Goal: Transaction & Acquisition: Purchase product/service

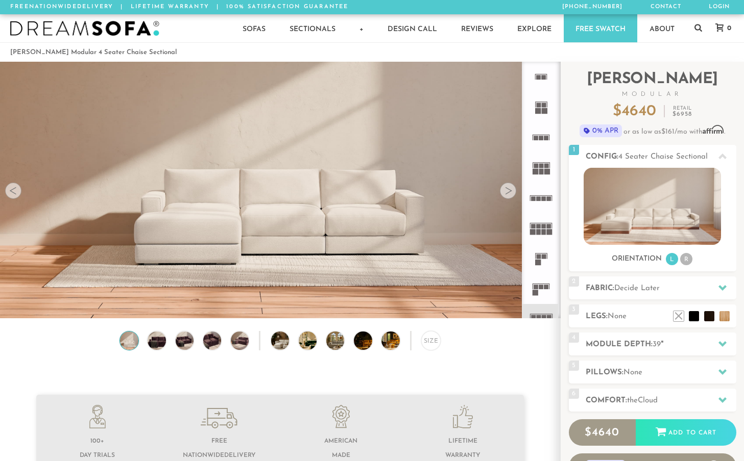
scroll to position [11250, 744]
click at [508, 191] on div at bounding box center [508, 191] width 16 height 16
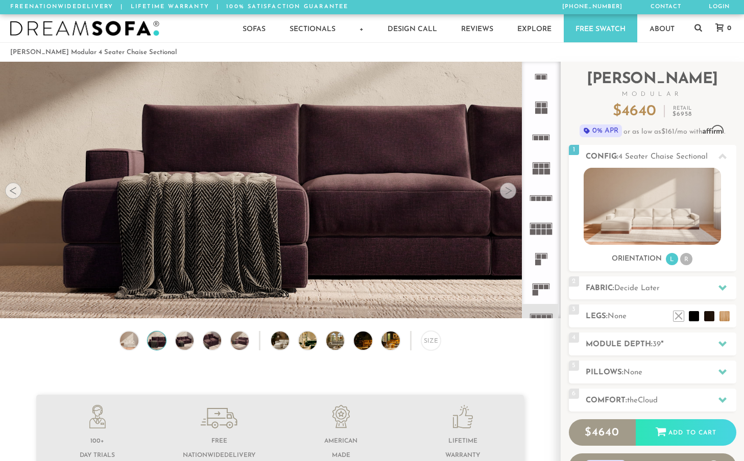
click at [508, 191] on div at bounding box center [508, 191] width 16 height 16
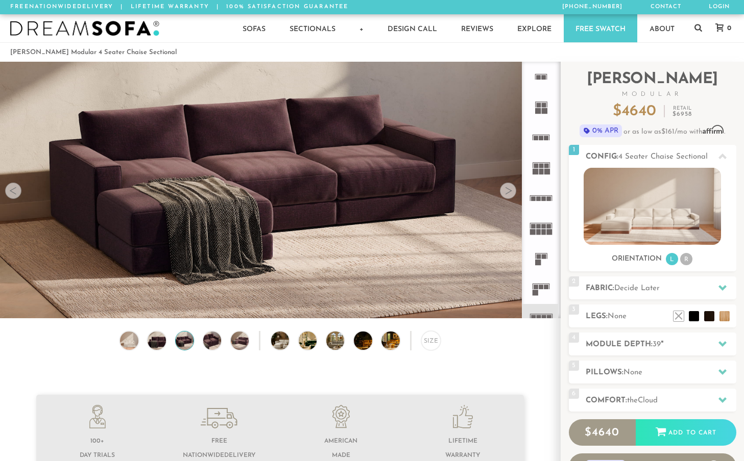
click at [508, 191] on div at bounding box center [508, 191] width 16 height 16
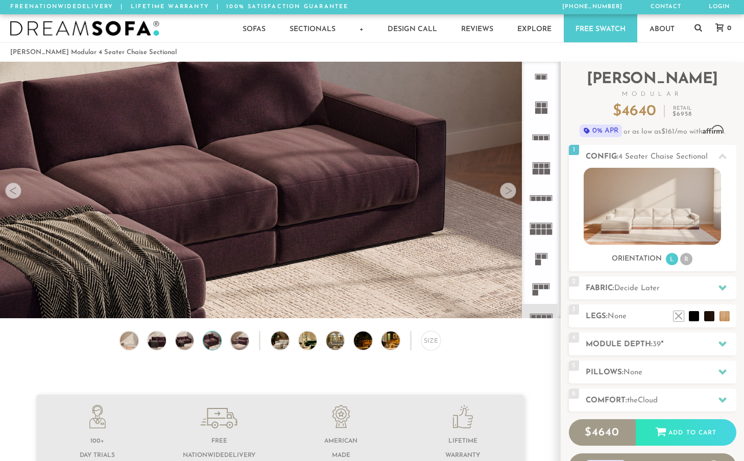
click at [508, 191] on div at bounding box center [508, 191] width 16 height 16
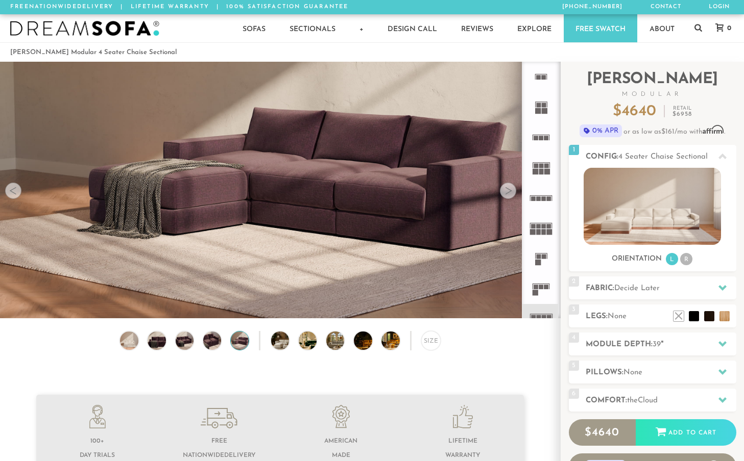
click at [508, 191] on div at bounding box center [508, 191] width 16 height 16
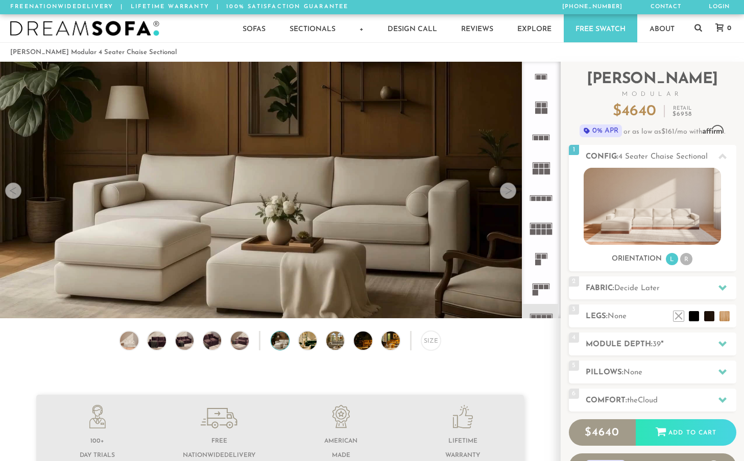
click at [508, 191] on div at bounding box center [508, 191] width 16 height 16
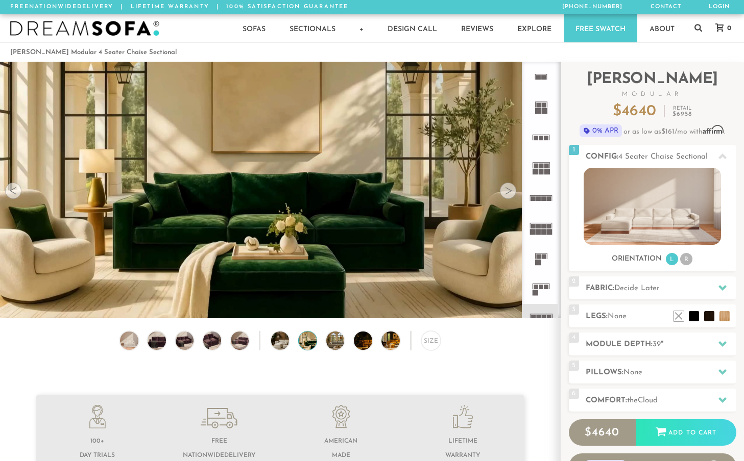
click at [508, 191] on div at bounding box center [508, 191] width 16 height 16
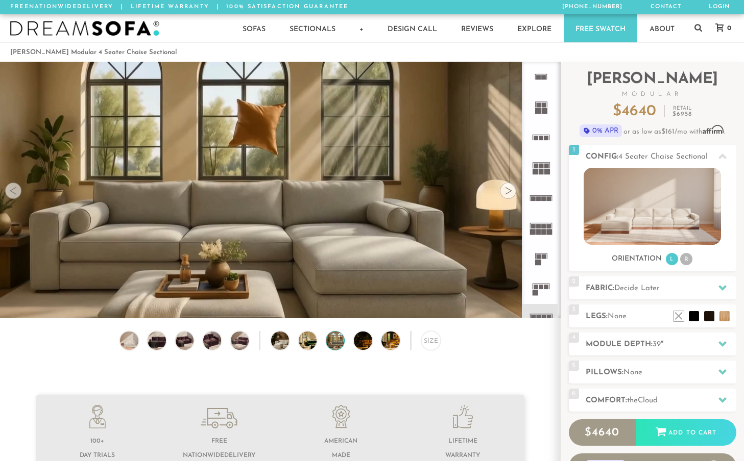
click at [508, 191] on div at bounding box center [508, 191] width 16 height 16
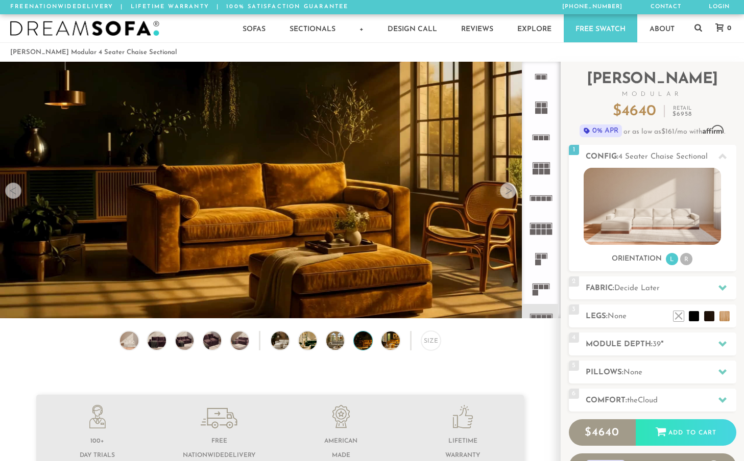
click at [508, 191] on div at bounding box center [508, 191] width 16 height 16
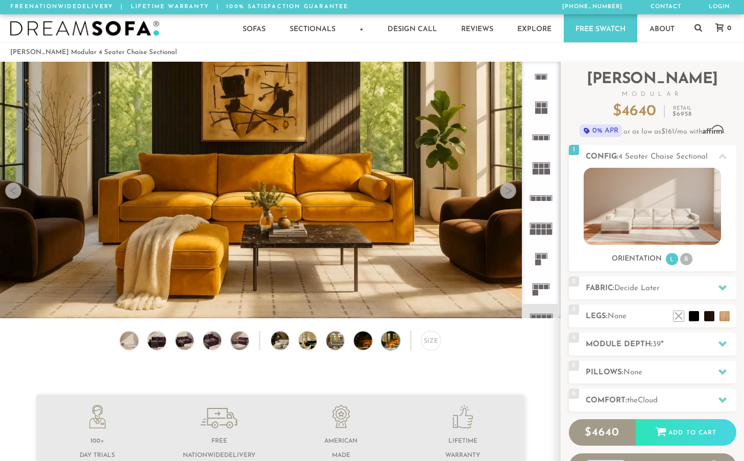
click at [508, 191] on div at bounding box center [508, 191] width 16 height 16
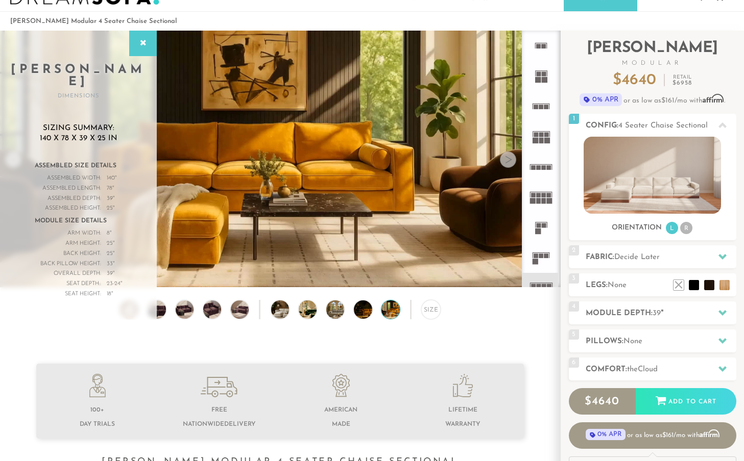
scroll to position [33, 0]
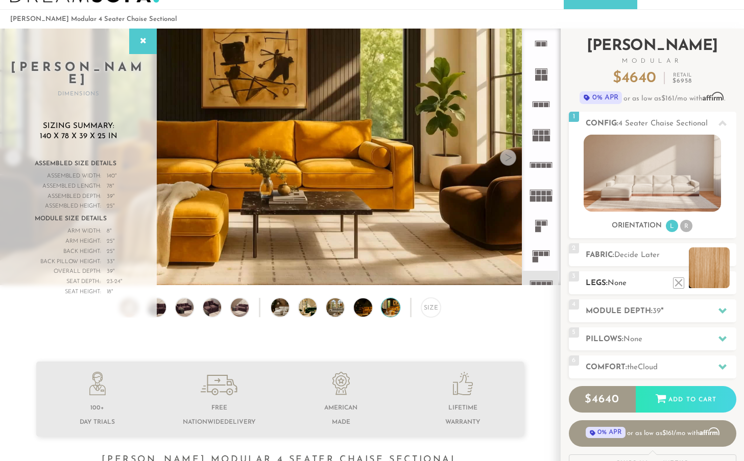
click at [727, 280] on li at bounding box center [709, 268] width 41 height 41
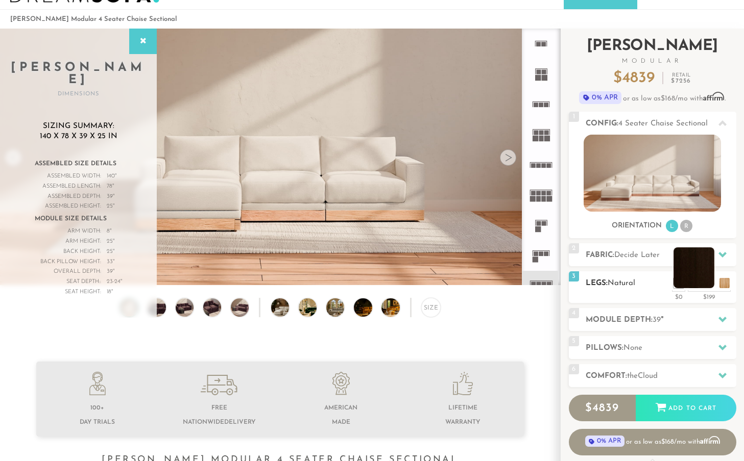
click at [711, 284] on li at bounding box center [693, 268] width 41 height 41
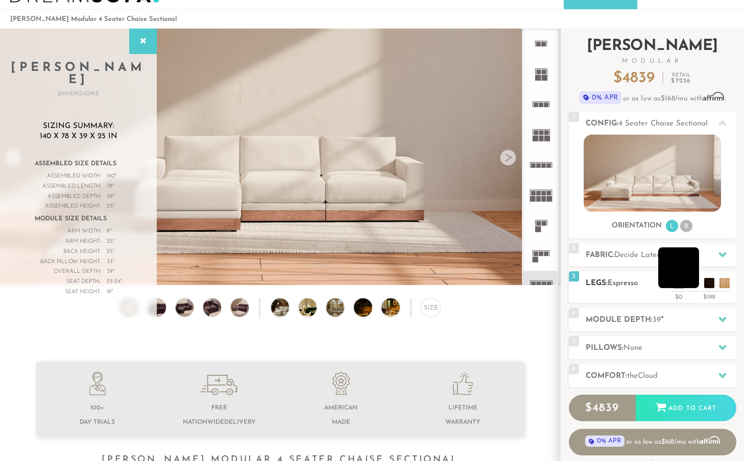
click at [694, 285] on li at bounding box center [678, 268] width 41 height 41
click at [678, 285] on li at bounding box center [678, 268] width 41 height 41
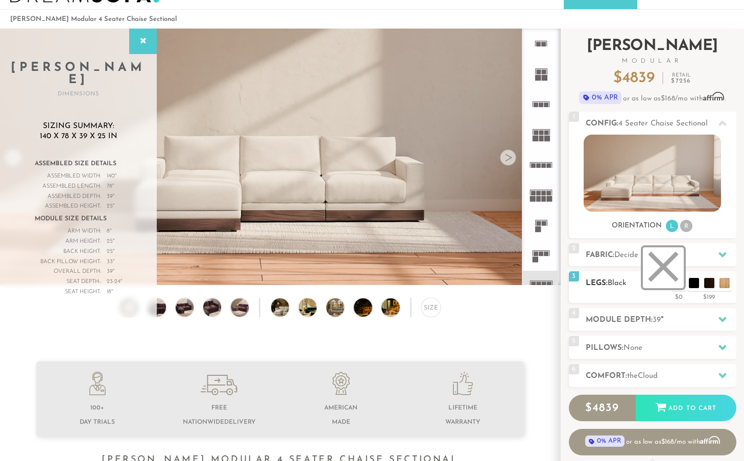
click at [681, 284] on li at bounding box center [663, 268] width 41 height 41
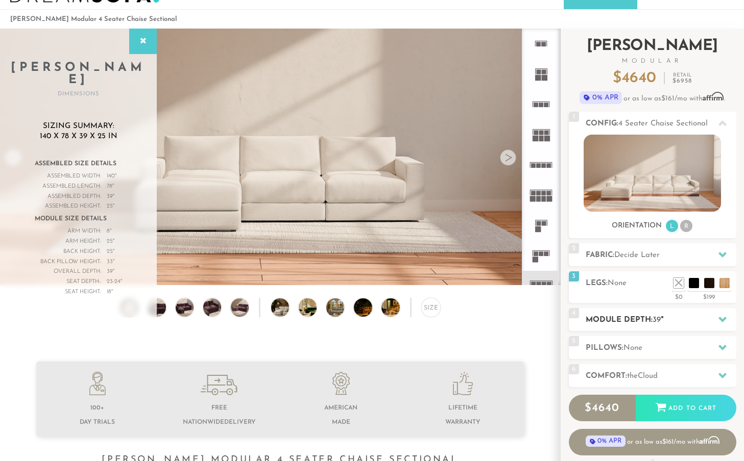
click at [723, 320] on icon at bounding box center [722, 320] width 8 height 6
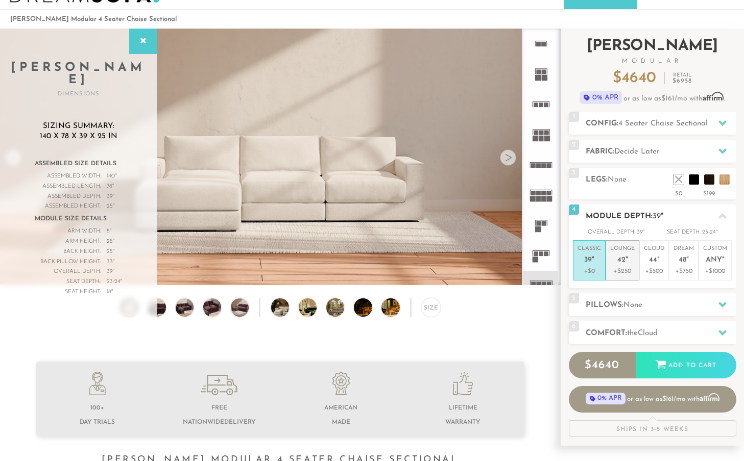
click at [623, 257] on span "42" at bounding box center [621, 260] width 8 height 9
click at [721, 305] on icon at bounding box center [722, 305] width 8 height 6
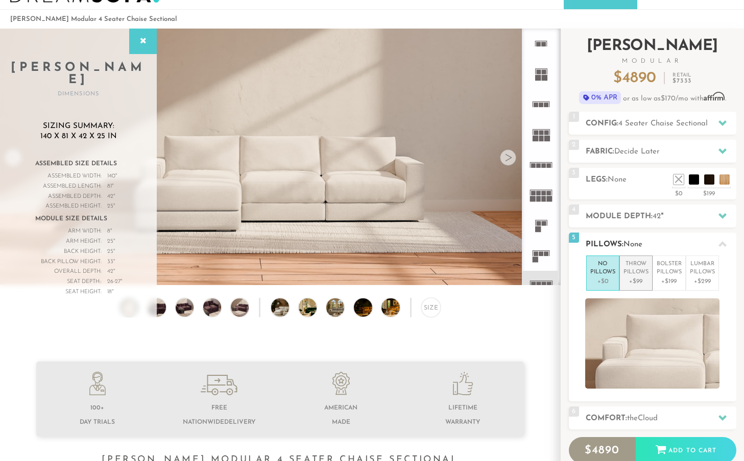
click at [636, 276] on p "Throw Pillows" at bounding box center [635, 268] width 25 height 17
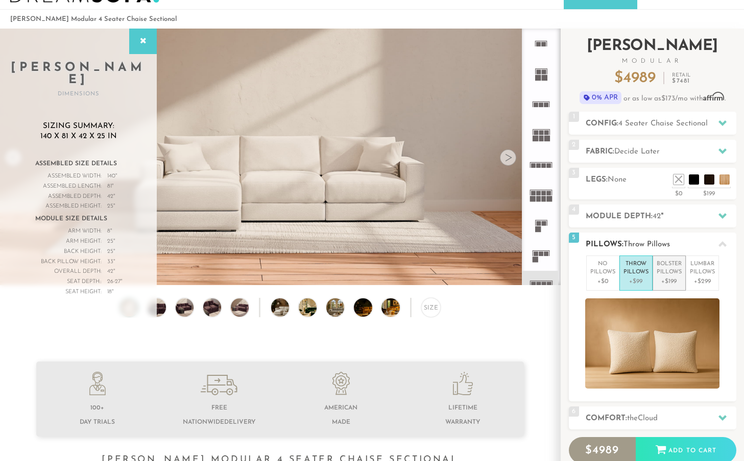
click at [681, 273] on p "Bolster Pillows" at bounding box center [669, 268] width 25 height 17
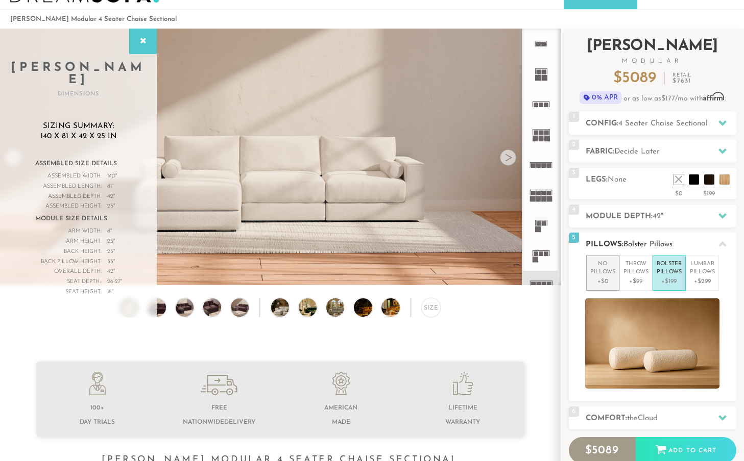
click at [600, 278] on p "+$0" at bounding box center [602, 281] width 25 height 9
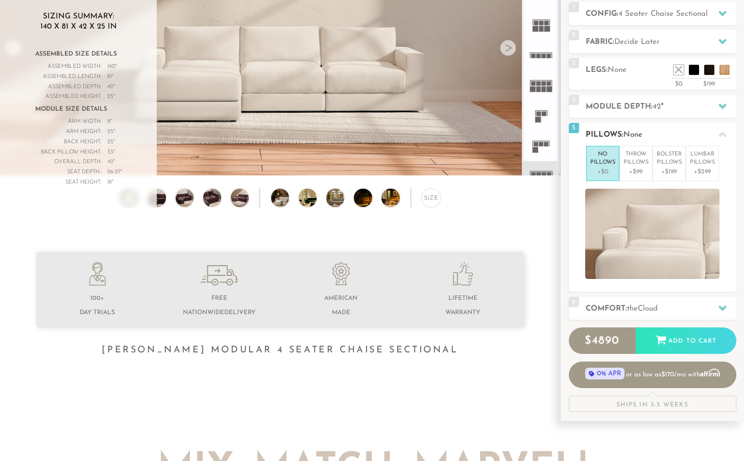
scroll to position [0, 0]
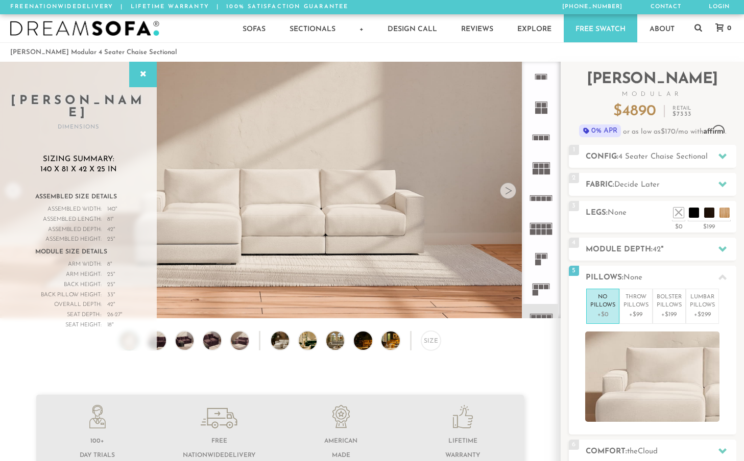
click at [507, 190] on div at bounding box center [508, 191] width 16 height 16
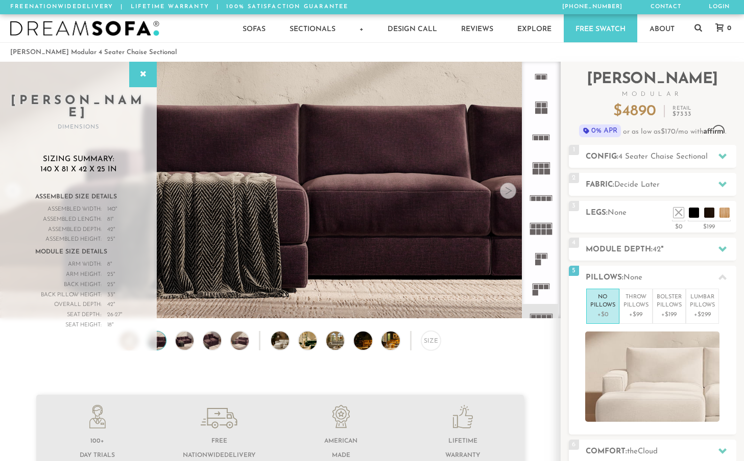
click at [507, 190] on div at bounding box center [508, 191] width 16 height 16
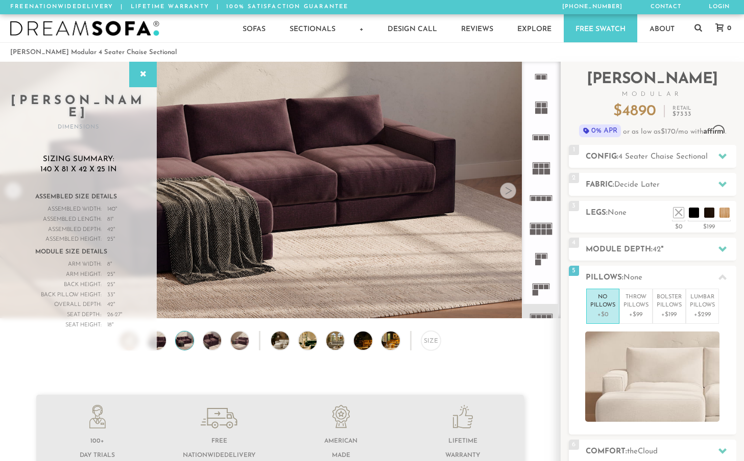
click at [507, 190] on div at bounding box center [508, 191] width 16 height 16
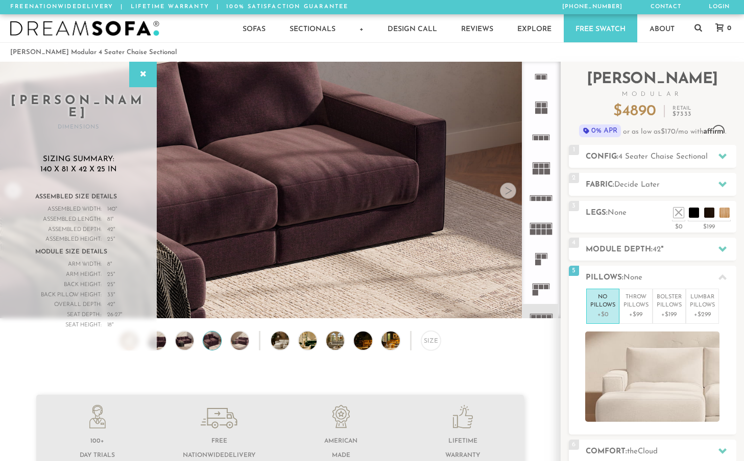
click at [507, 190] on div at bounding box center [508, 191] width 16 height 16
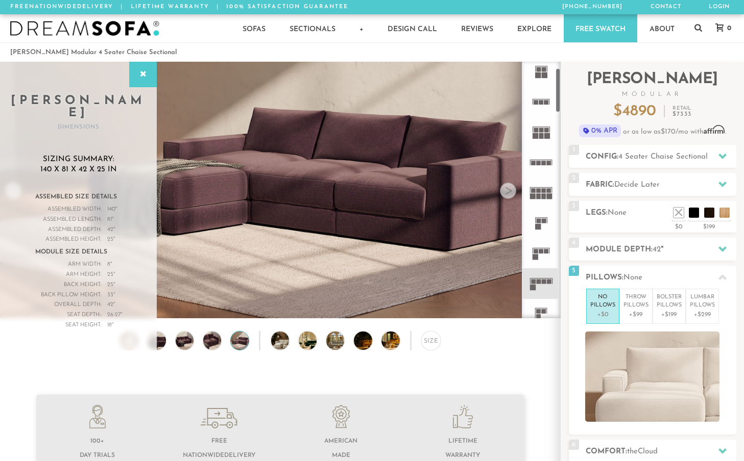
scroll to position [36, 0]
click at [540, 282] on rect at bounding box center [538, 281] width 5 height 5
click at [722, 183] on icon at bounding box center [722, 184] width 8 height 8
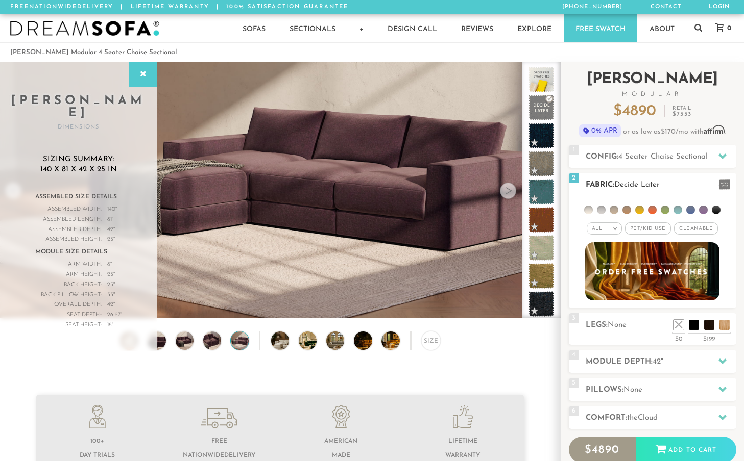
click at [703, 214] on li at bounding box center [703, 210] width 9 height 9
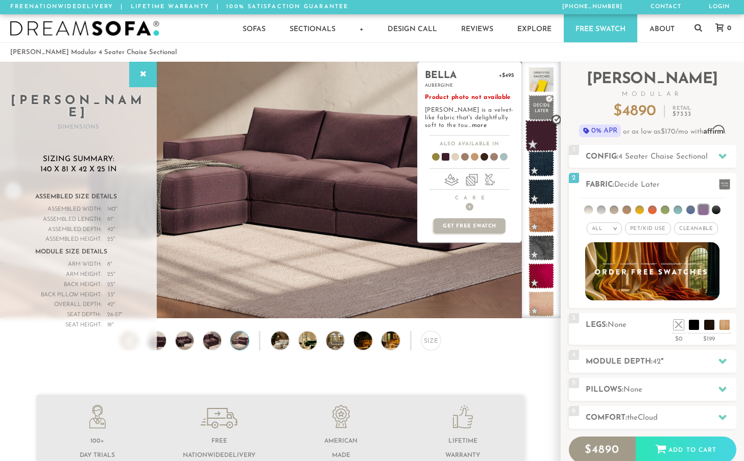
click at [544, 137] on span at bounding box center [541, 136] width 32 height 32
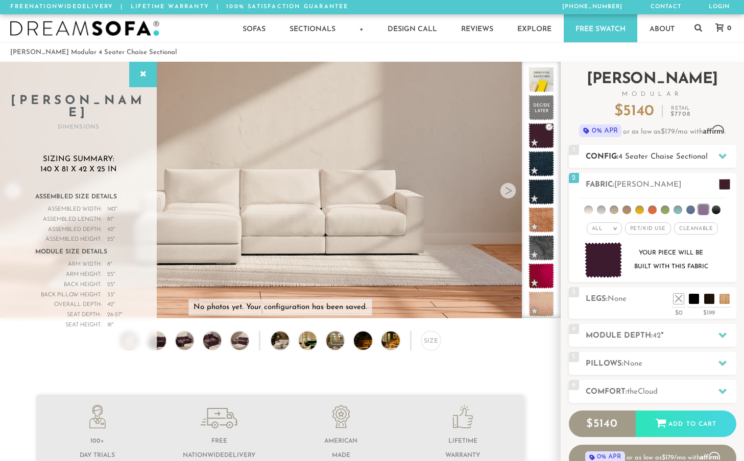
click at [721, 156] on icon at bounding box center [722, 157] width 8 height 6
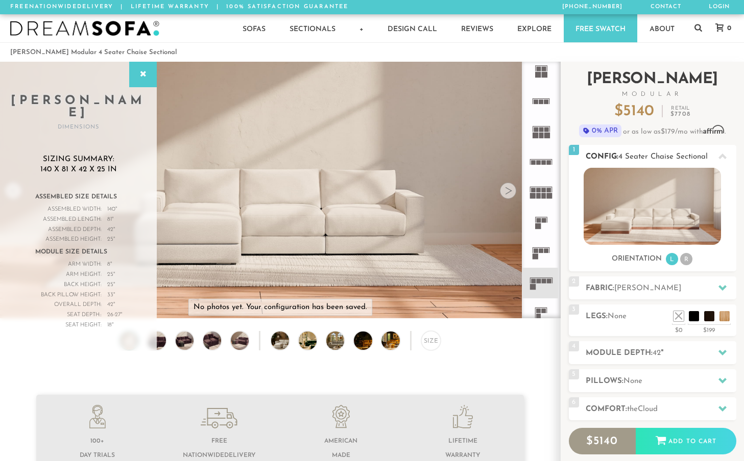
click at [686, 260] on li "R" at bounding box center [686, 259] width 12 height 12
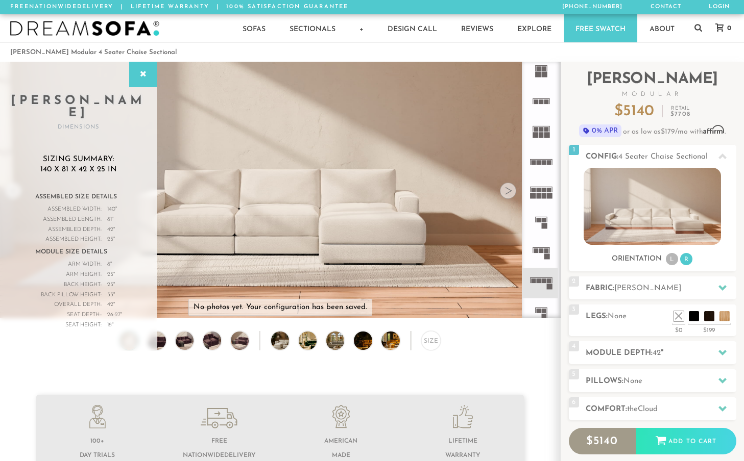
click at [509, 194] on div at bounding box center [508, 191] width 16 height 16
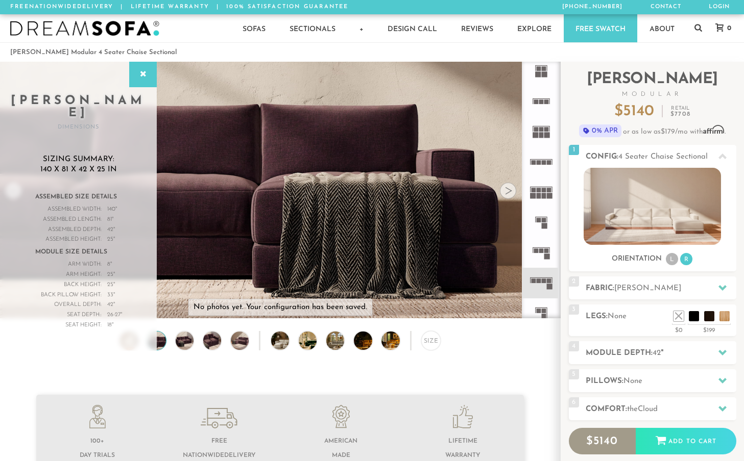
click at [509, 194] on div at bounding box center [508, 191] width 16 height 16
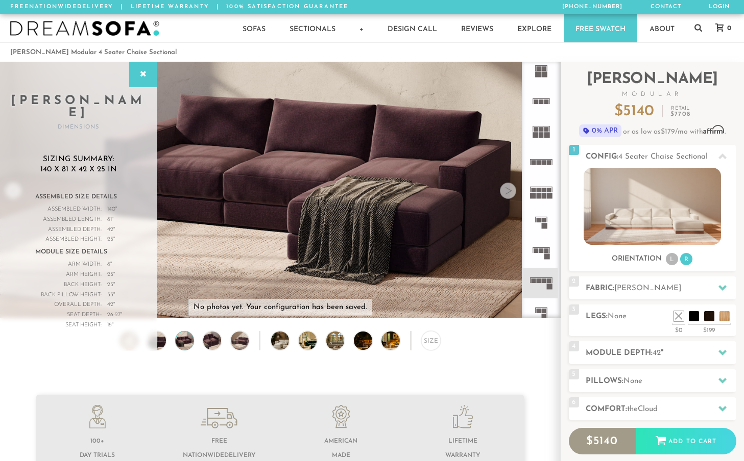
click at [509, 194] on div at bounding box center [508, 191] width 16 height 16
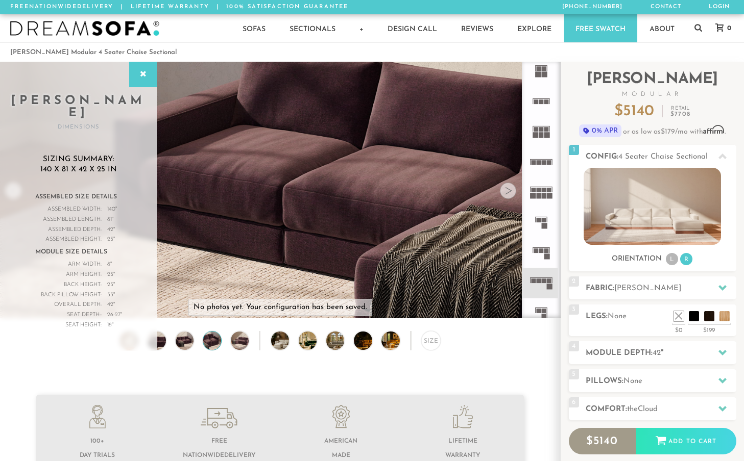
click at [509, 194] on div at bounding box center [508, 191] width 16 height 16
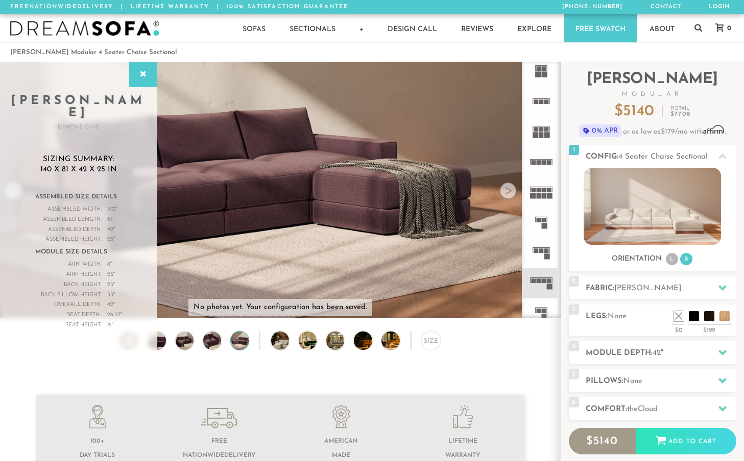
click at [509, 194] on div at bounding box center [508, 191] width 16 height 16
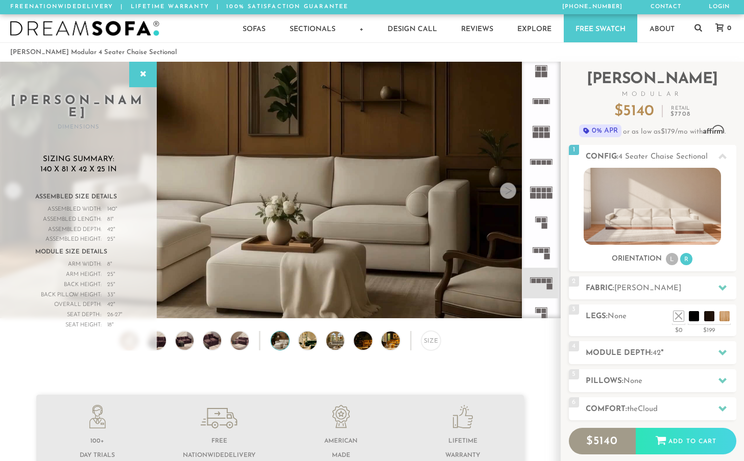
click at [509, 194] on div at bounding box center [508, 191] width 16 height 16
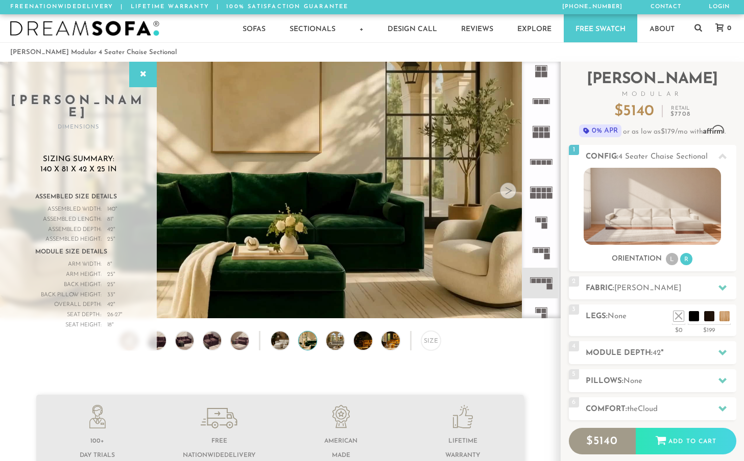
click at [509, 194] on div at bounding box center [508, 191] width 16 height 16
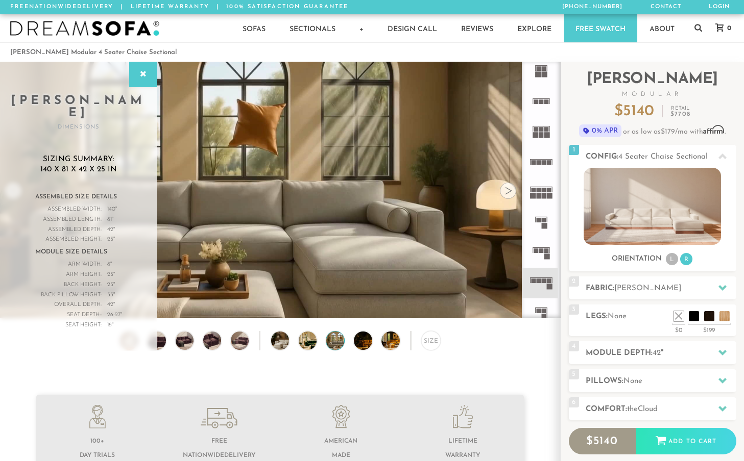
click at [509, 194] on div at bounding box center [508, 191] width 16 height 16
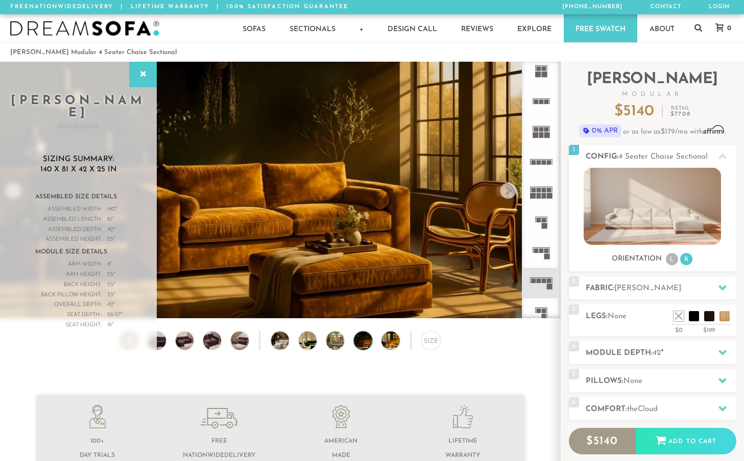
click at [509, 194] on div at bounding box center [508, 191] width 16 height 16
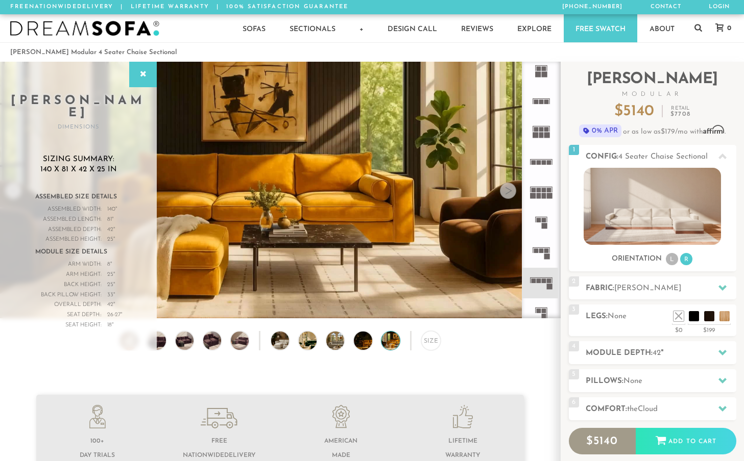
click at [509, 194] on div at bounding box center [508, 191] width 16 height 16
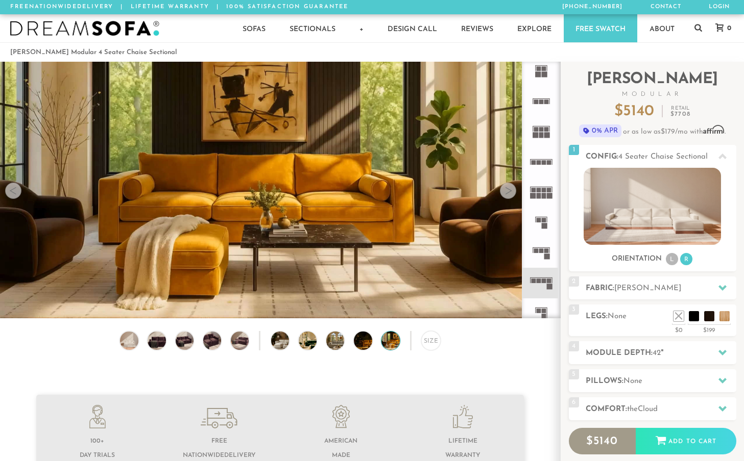
click at [509, 194] on div at bounding box center [508, 191] width 16 height 16
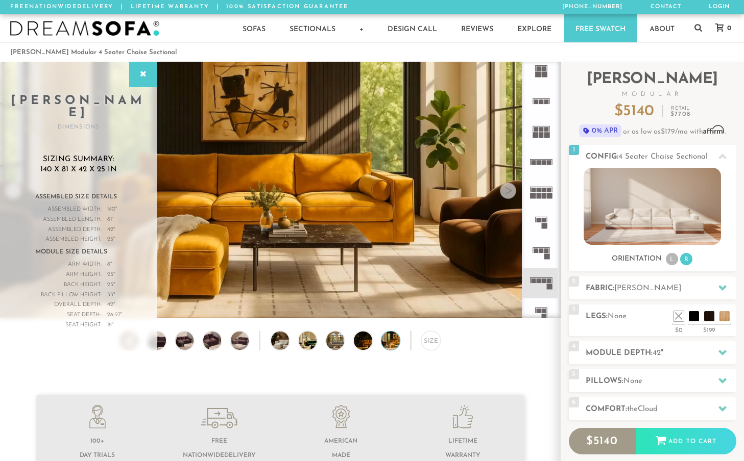
click at [510, 188] on div at bounding box center [508, 191] width 16 height 16
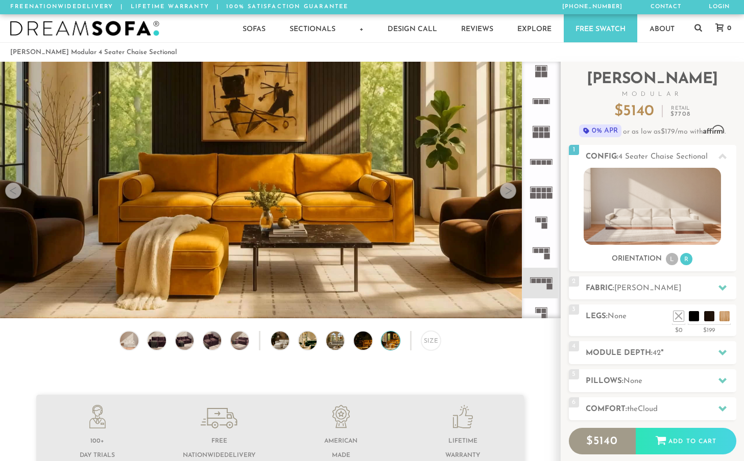
click at [509, 188] on div at bounding box center [508, 191] width 16 height 16
